Goal: Find specific page/section: Find specific page/section

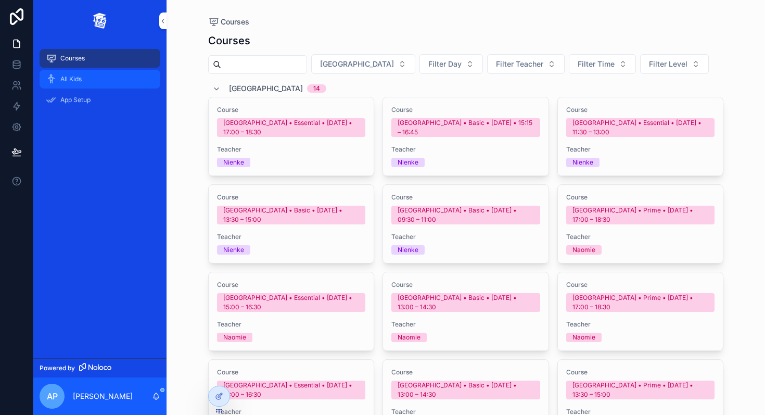
click at [82, 79] on span "All Kids" at bounding box center [70, 79] width 21 height 8
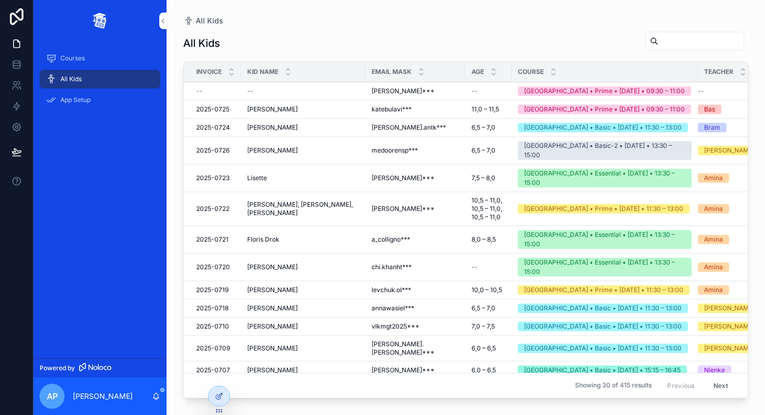
click at [676, 40] on input "scrollable content" at bounding box center [701, 41] width 85 height 15
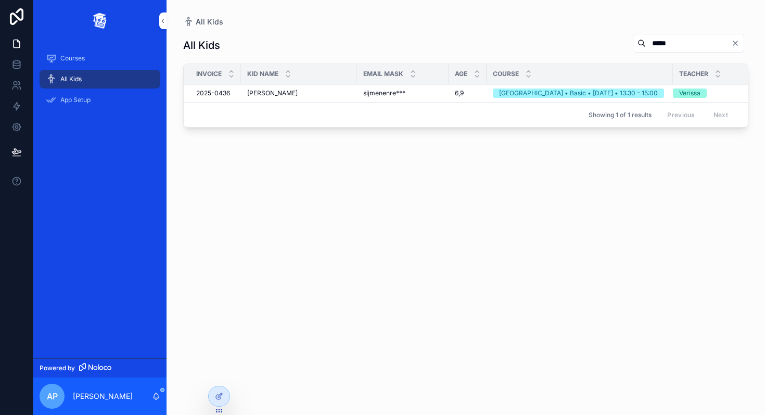
type input "*****"
click at [343, 90] on div "[PERSON_NAME] [PERSON_NAME]" at bounding box center [299, 93] width 104 height 8
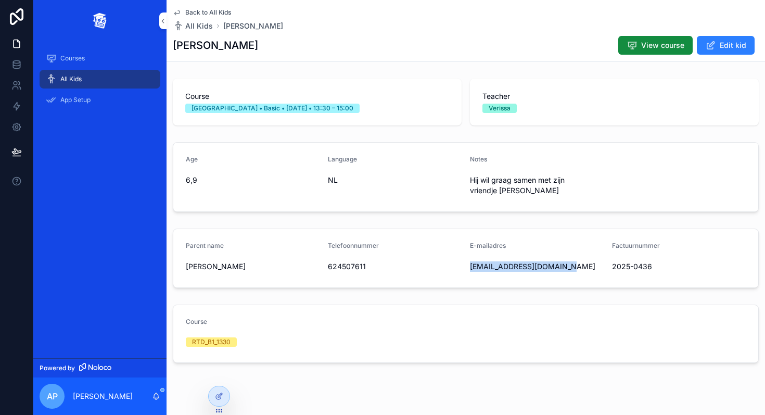
drag, startPoint x: 565, startPoint y: 265, endPoint x: 468, endPoint y: 267, distance: 97.9
click at [468, 267] on form "Parent name [PERSON_NAME] Telefoonnummer 624507611 E-mailadres [EMAIL_ADDRESS][…" at bounding box center [465, 258] width 585 height 58
copy span "[EMAIL_ADDRESS][DOMAIN_NAME]"
click at [196, 263] on span "[PERSON_NAME]" at bounding box center [253, 266] width 134 height 10
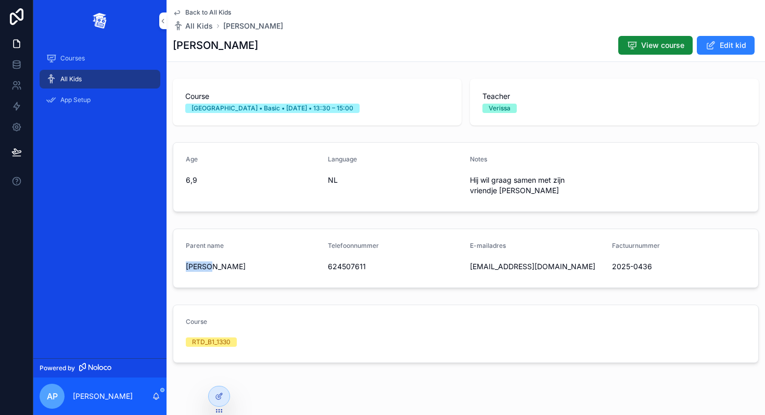
copy span "Sijmen"
drag, startPoint x: 567, startPoint y: 269, endPoint x: 465, endPoint y: 266, distance: 102.1
click at [465, 266] on form "Parent name [PERSON_NAME] Telefoonnummer 624507611 E-mailadres [EMAIL_ADDRESS][…" at bounding box center [465, 258] width 585 height 58
click at [542, 267] on span "[EMAIL_ADDRESS][DOMAIN_NAME]" at bounding box center [537, 266] width 134 height 10
drag, startPoint x: 565, startPoint y: 267, endPoint x: 470, endPoint y: 268, distance: 95.3
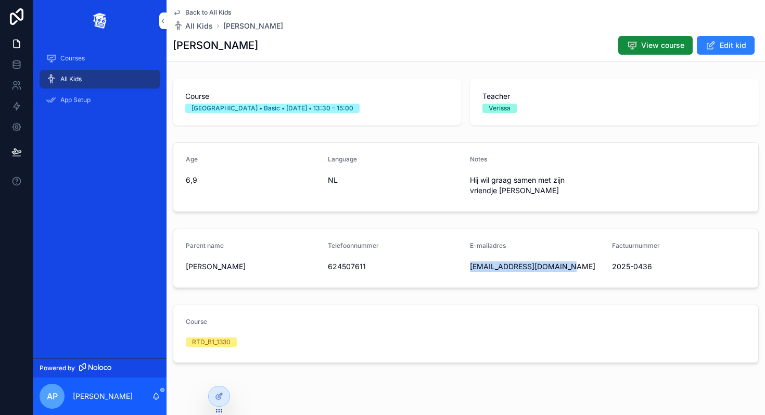
click at [470, 268] on span "[EMAIL_ADDRESS][DOMAIN_NAME]" at bounding box center [537, 266] width 134 height 10
copy span "[EMAIL_ADDRESS][DOMAIN_NAME]"
